Goal: Transaction & Acquisition: Book appointment/travel/reservation

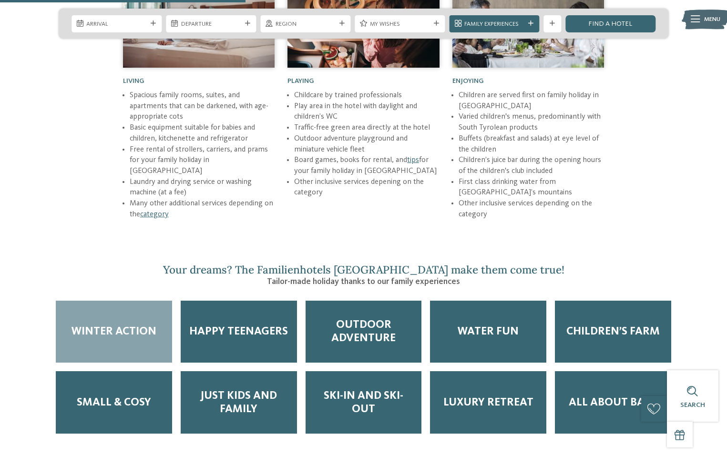
scroll to position [1328, 0]
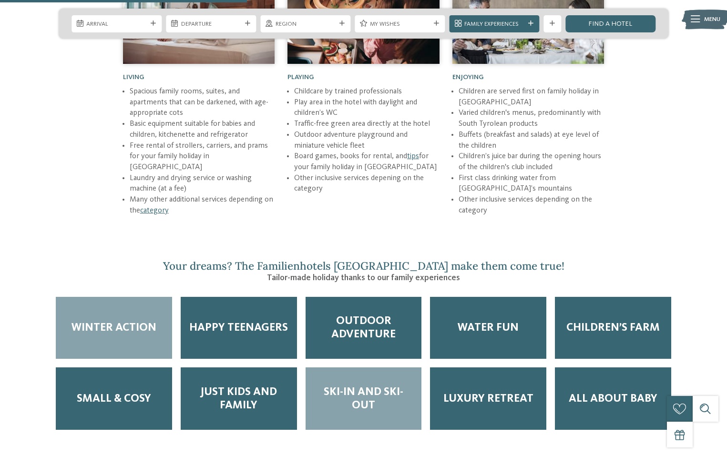
click at [387, 386] on span "Ski-in and Ski-out" at bounding box center [363, 399] width 99 height 27
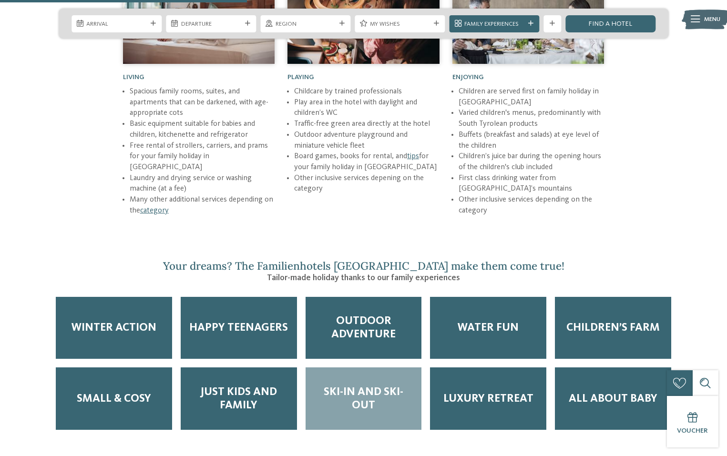
click at [387, 386] on span "Ski-in and Ski-out" at bounding box center [363, 399] width 99 height 27
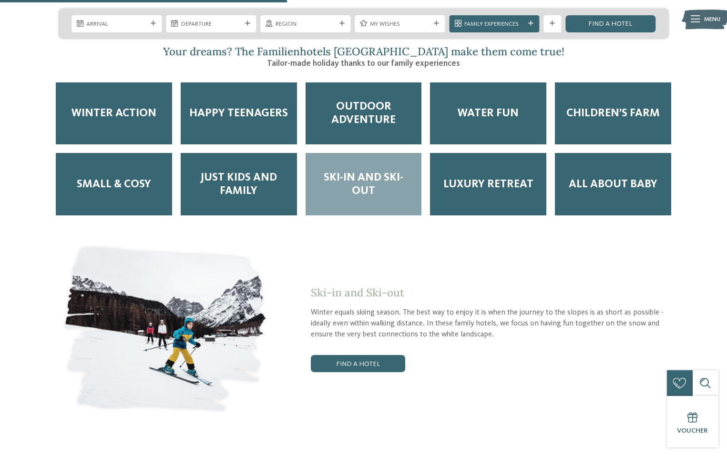
scroll to position [1543, 0]
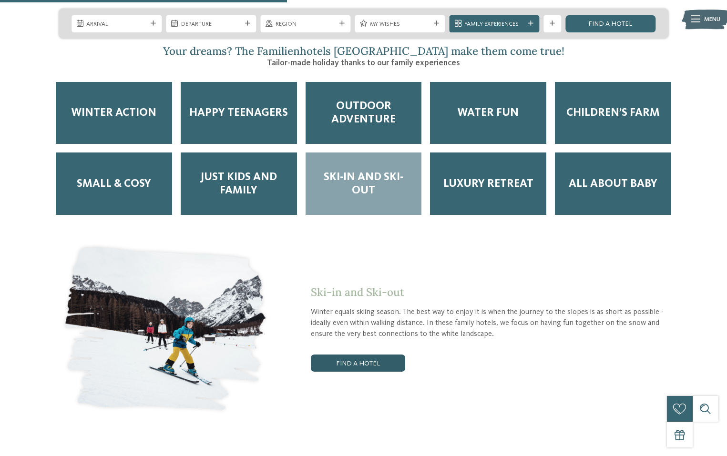
click at [380, 355] on link "Find a hotel" at bounding box center [358, 363] width 94 height 17
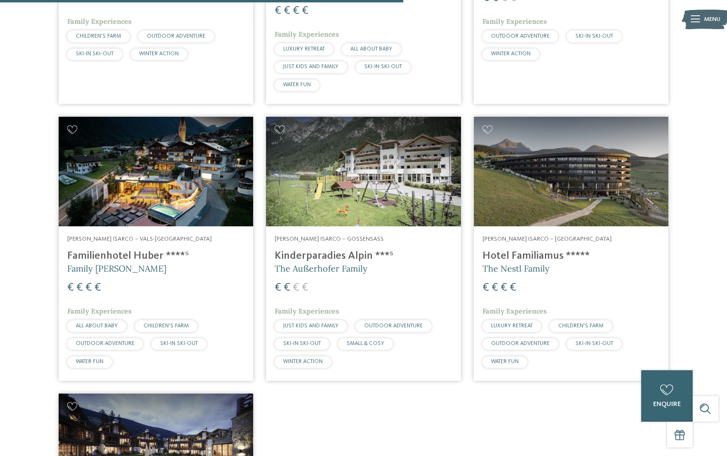
scroll to position [743, 0]
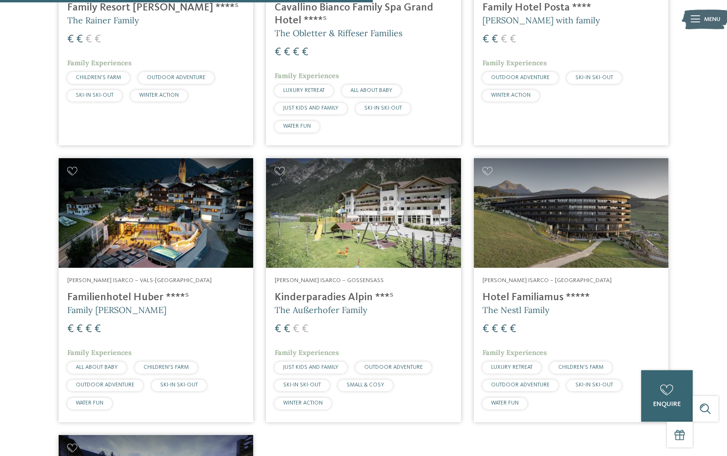
click at [576, 210] on img at bounding box center [571, 213] width 194 height 110
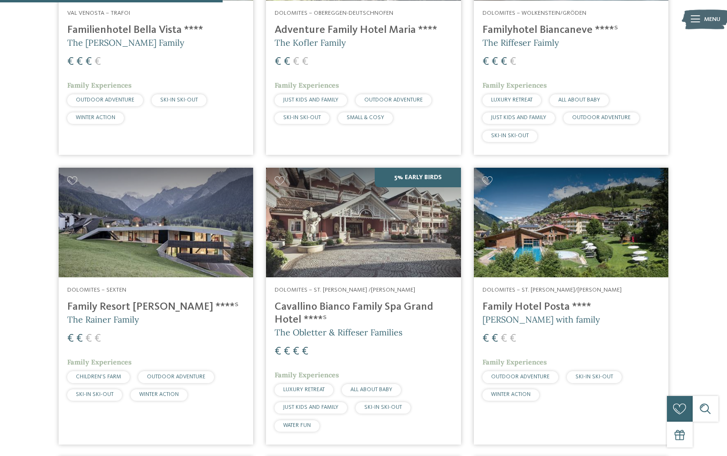
scroll to position [446, 0]
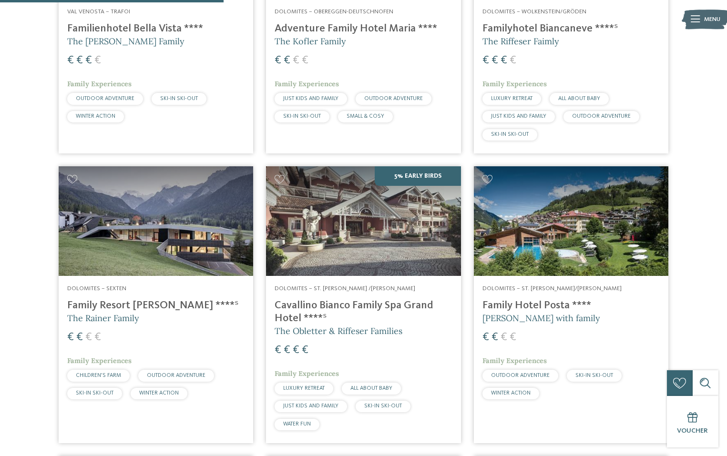
click at [356, 191] on img at bounding box center [363, 221] width 194 height 110
click at [393, 219] on img at bounding box center [363, 221] width 194 height 110
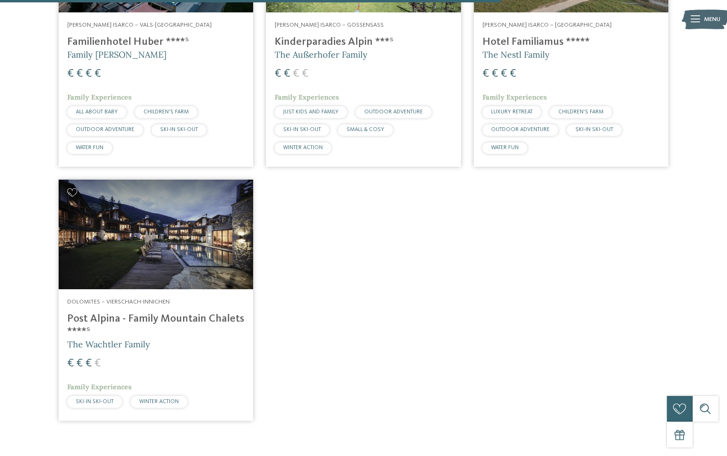
scroll to position [999, 0]
click at [141, 198] on img at bounding box center [156, 234] width 194 height 110
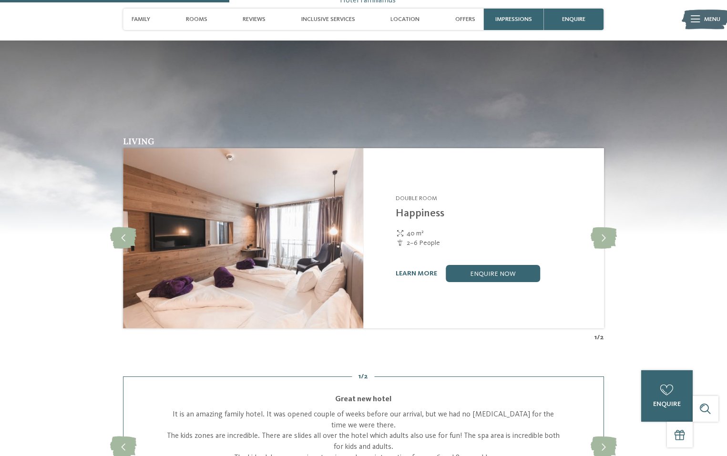
scroll to position [951, 0]
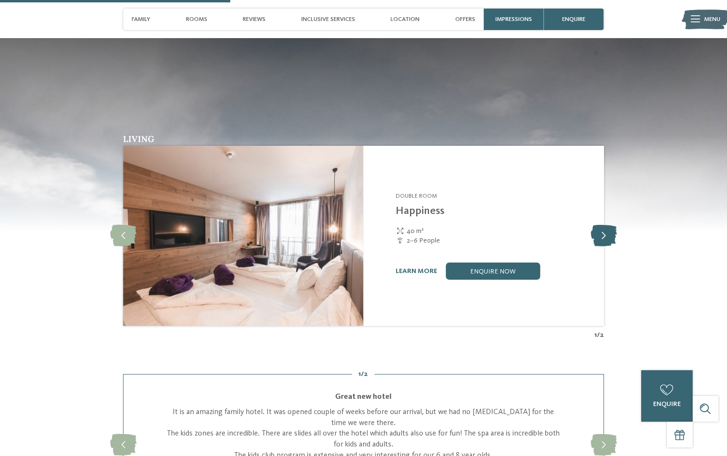
click at [606, 225] on icon at bounding box center [604, 235] width 26 height 21
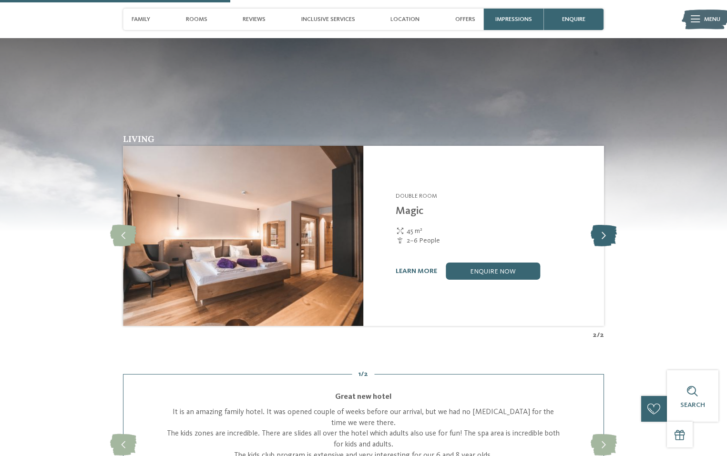
click at [606, 225] on icon at bounding box center [604, 235] width 26 height 21
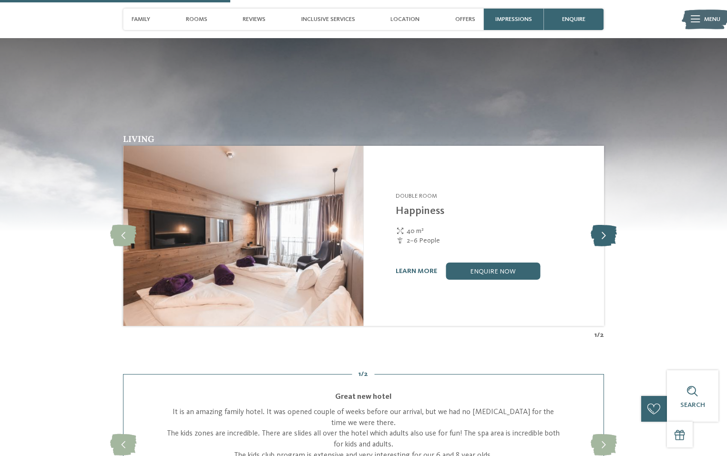
click at [606, 225] on icon at bounding box center [604, 235] width 26 height 21
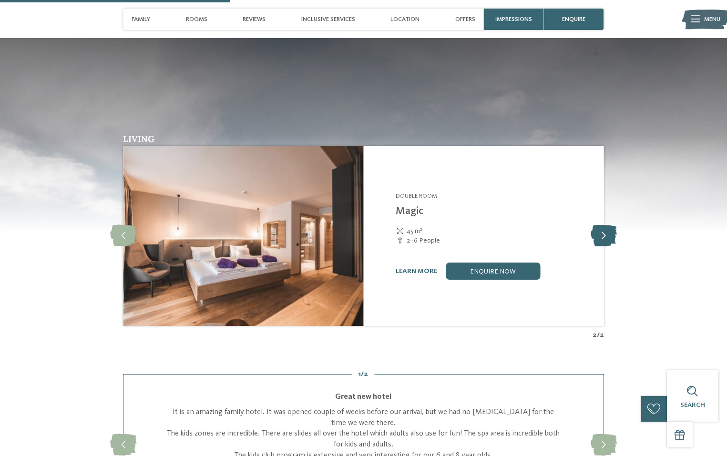
click at [606, 225] on icon at bounding box center [604, 235] width 26 height 21
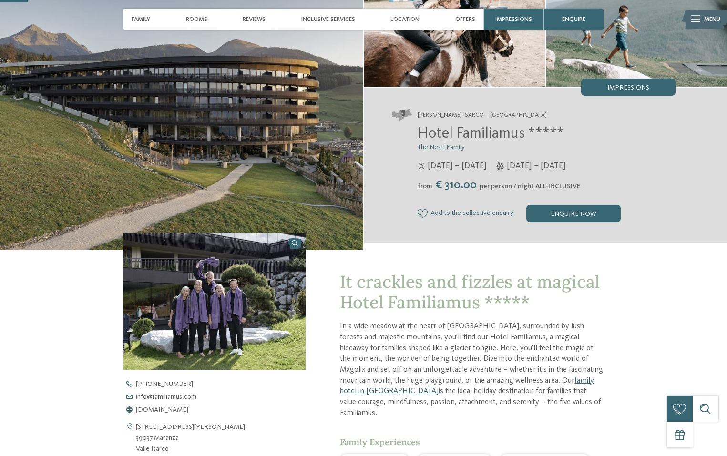
scroll to position [190, 0]
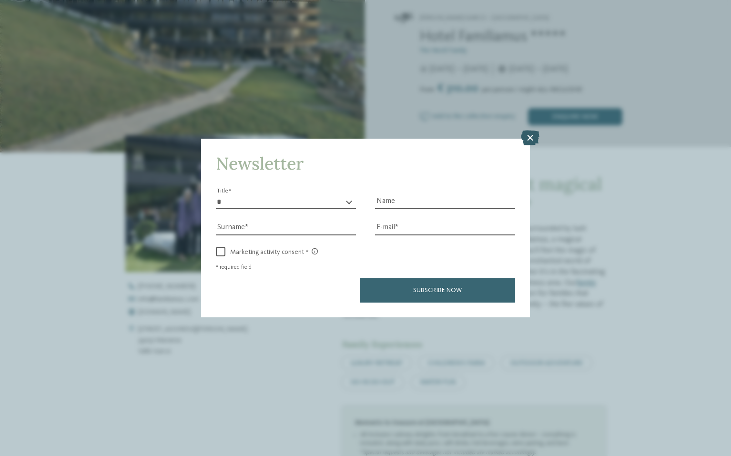
click at [531, 130] on icon at bounding box center [530, 137] width 19 height 15
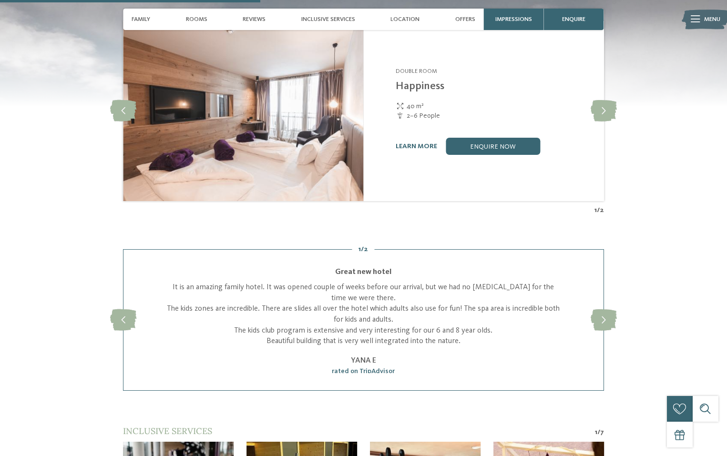
scroll to position [1071, 0]
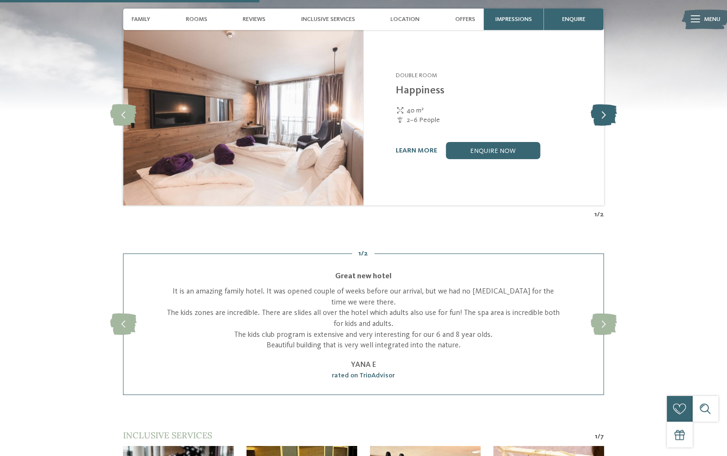
click at [601, 104] on icon at bounding box center [604, 114] width 26 height 21
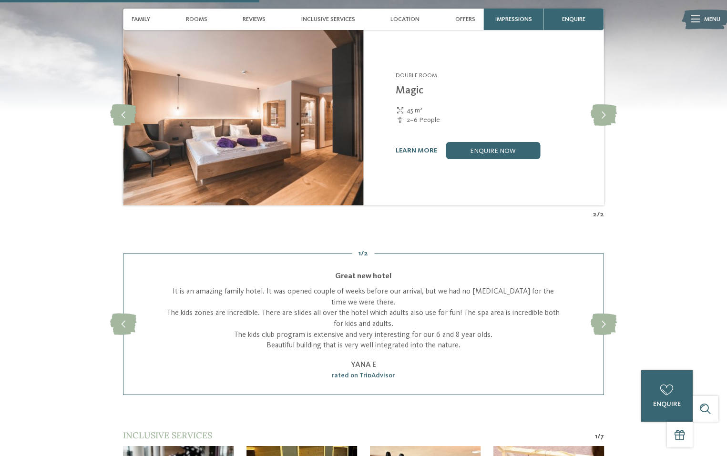
click at [303, 171] on img at bounding box center [243, 115] width 240 height 180
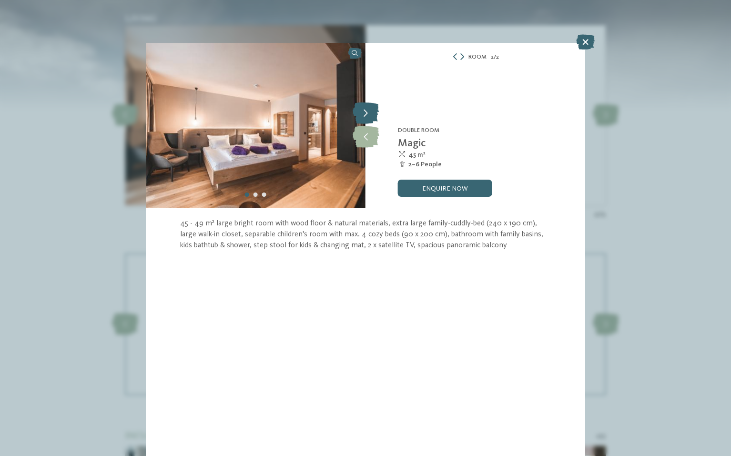
click at [370, 112] on icon at bounding box center [366, 113] width 26 height 21
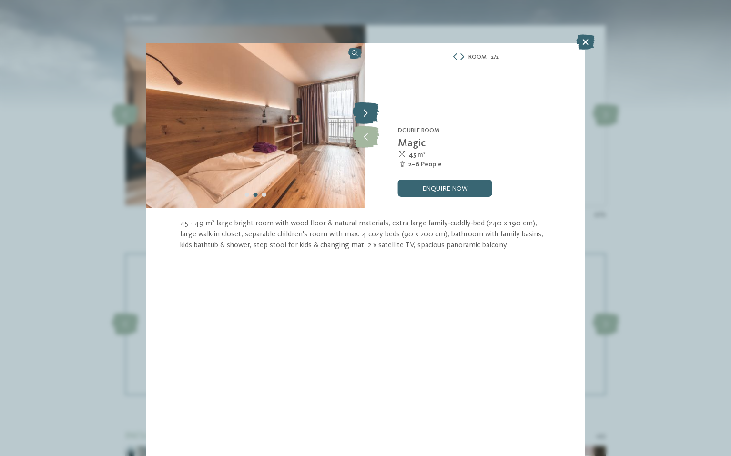
click at [370, 112] on icon at bounding box center [366, 113] width 26 height 21
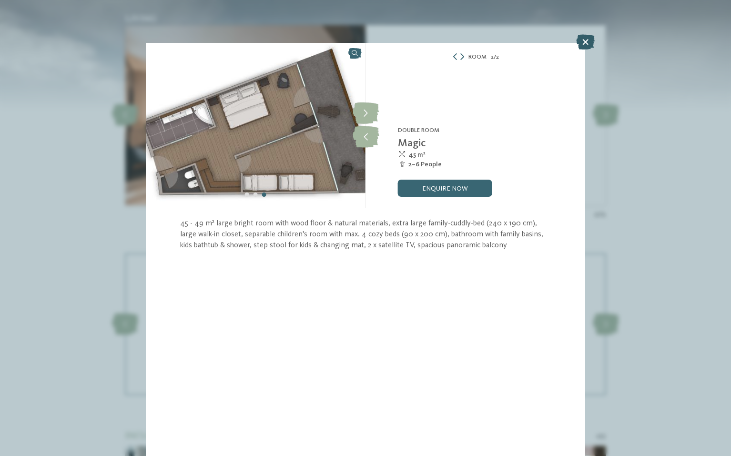
click at [585, 38] on icon at bounding box center [585, 41] width 19 height 15
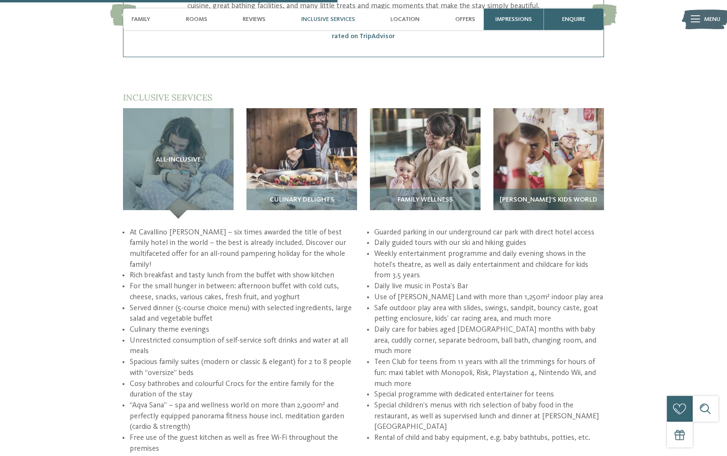
scroll to position [1245, 0]
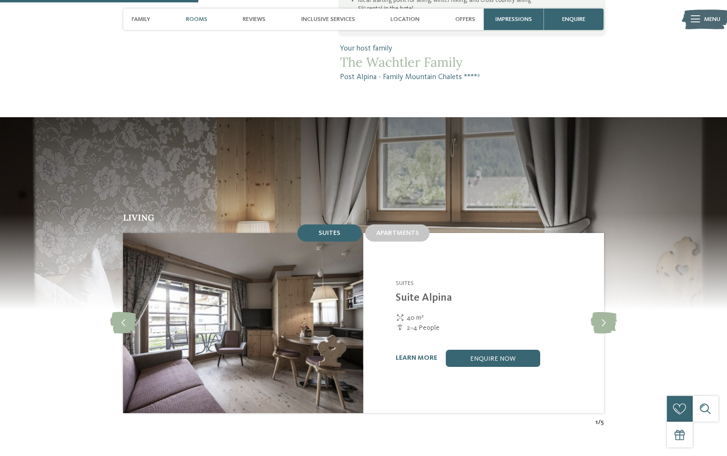
click at [141, 223] on div "Suites Apartments" at bounding box center [363, 233] width 481 height 20
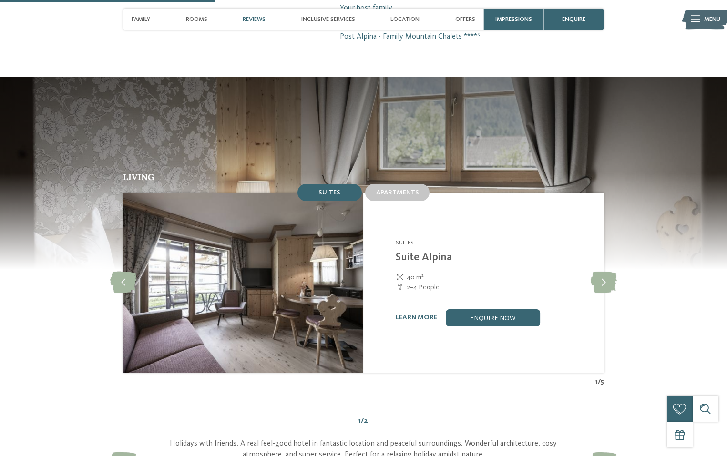
scroll to position [817, 0]
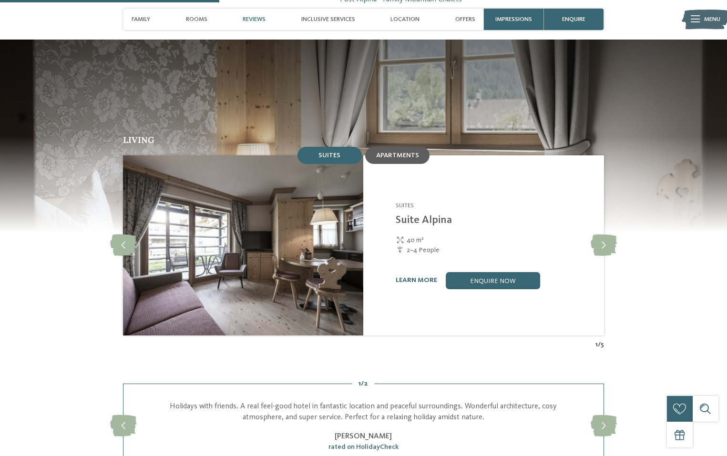
click at [410, 152] on span "Apartments" at bounding box center [397, 155] width 43 height 7
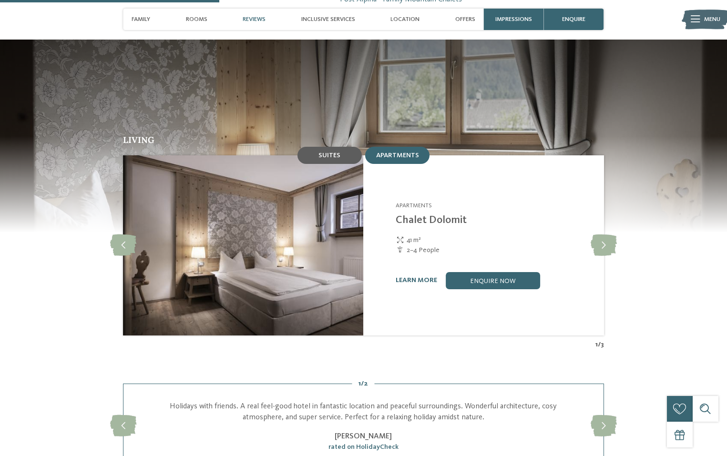
click at [349, 147] on div "Suites" at bounding box center [329, 155] width 64 height 17
